Goal: Transaction & Acquisition: Subscribe to service/newsletter

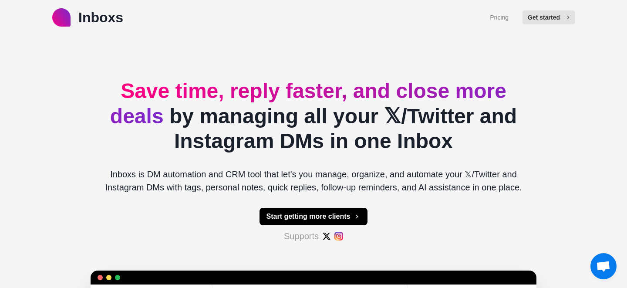
click at [545, 12] on button "Get started" at bounding box center [549, 17] width 52 height 14
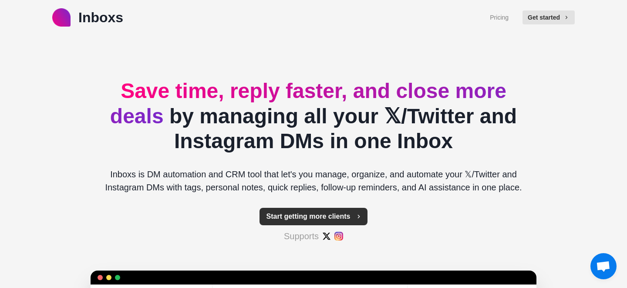
click at [294, 213] on button "Start getting more clients" at bounding box center [314, 216] width 108 height 17
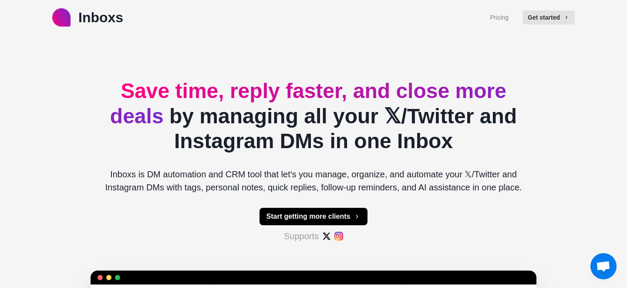
type textarea "*"
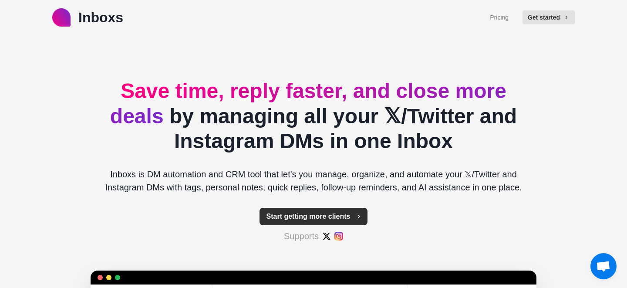
click at [309, 219] on button "Start getting more clients" at bounding box center [314, 216] width 108 height 17
type textarea "*"
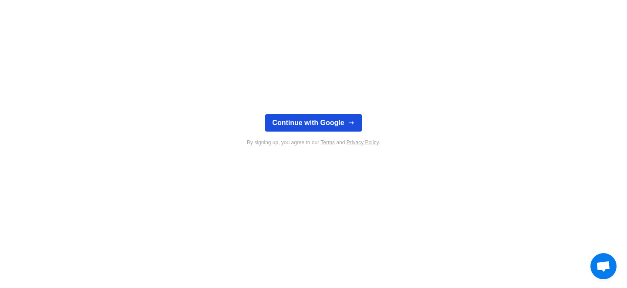
click at [313, 123] on button "Continue with Google" at bounding box center [313, 122] width 96 height 17
